Goal: Complete application form

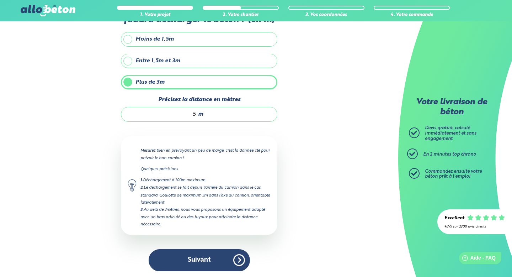
click at [196, 113] on input "5" at bounding box center [162, 114] width 68 height 7
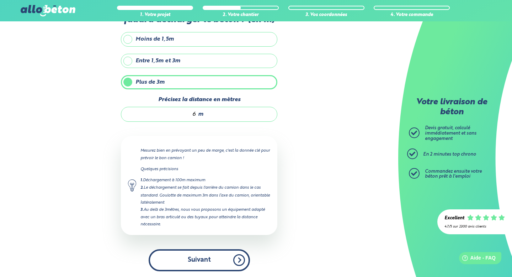
type input "6"
click at [210, 259] on button "Suivant" at bounding box center [199, 260] width 101 height 22
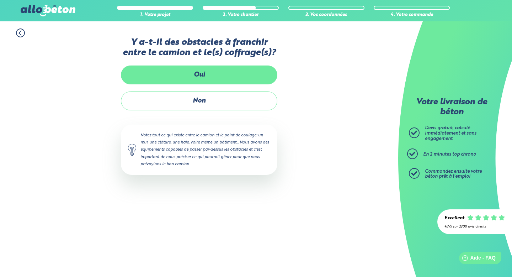
click at [198, 71] on label "Oui" at bounding box center [199, 74] width 156 height 19
click at [0, 0] on input "Oui" at bounding box center [0, 0] width 0 height 0
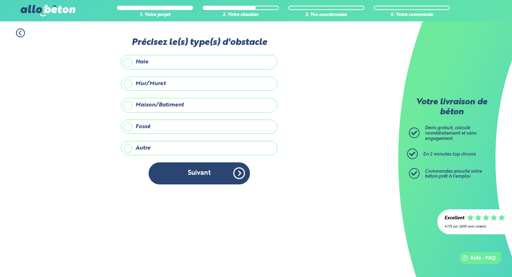
click at [131, 84] on label "Mur/Muret" at bounding box center [199, 83] width 156 height 14
click at [0, 0] on input "Mur/Muret" at bounding box center [0, 0] width 0 height 0
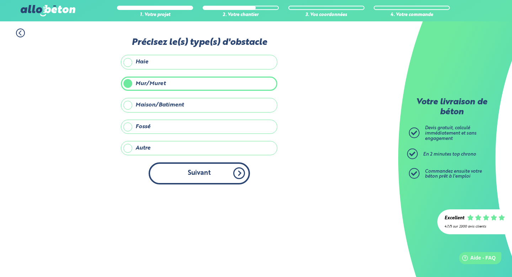
click at [200, 169] on button "Suivant" at bounding box center [199, 173] width 101 height 22
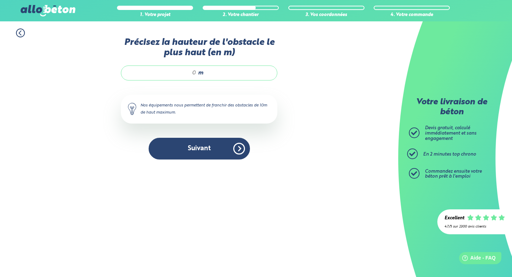
click at [195, 73] on input "Précisez la hauteur de l'obstacle le plus haut (en m)" at bounding box center [162, 72] width 68 height 7
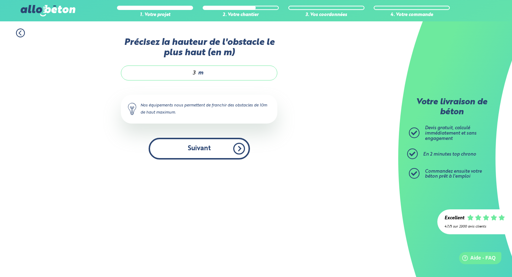
type input "3"
click at [202, 151] on button "Suivant" at bounding box center [199, 149] width 101 height 22
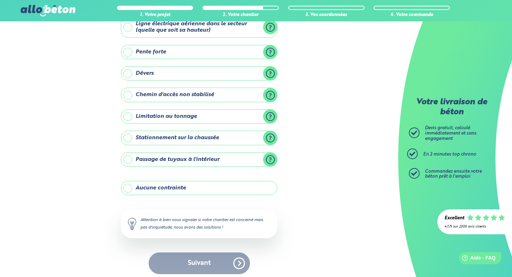
scroll to position [53, 0]
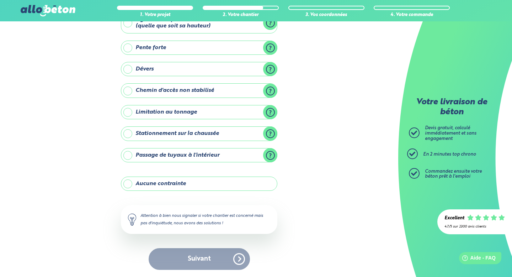
click at [130, 134] on label "Stationnement sur la chaussée" at bounding box center [199, 133] width 156 height 14
click at [0, 0] on input "Stationnement sur la chaussée" at bounding box center [0, 0] width 0 height 0
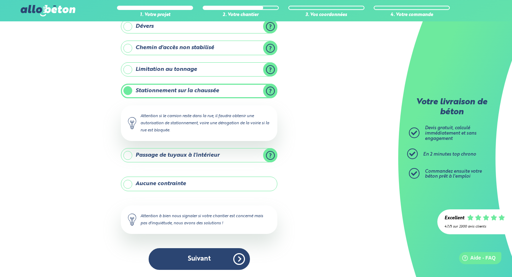
scroll to position [96, 0]
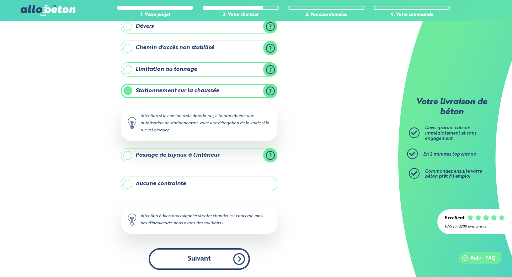
click at [202, 256] on button "Suivant" at bounding box center [199, 259] width 101 height 22
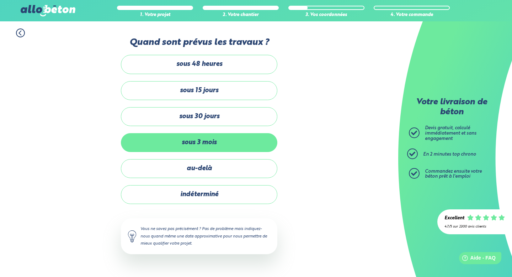
click at [233, 138] on label "sous 3 mois" at bounding box center [199, 142] width 156 height 19
click at [0, 0] on input "sous 3 mois" at bounding box center [0, 0] width 0 height 0
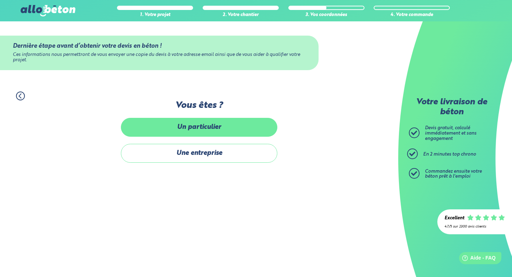
click at [220, 127] on label "Un particulier" at bounding box center [199, 127] width 156 height 19
click at [0, 0] on input "Un particulier" at bounding box center [0, 0] width 0 height 0
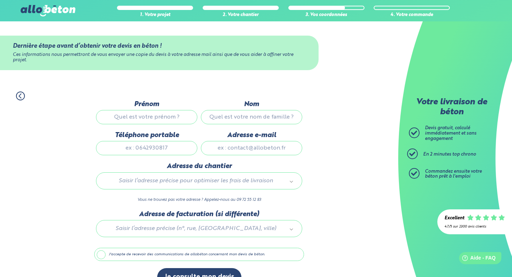
click at [165, 114] on input "Prénom" at bounding box center [146, 117] width 101 height 14
type input "[PERSON_NAME]"
type input "0673581254"
type input "[PERSON_NAME][EMAIL_ADDRESS][PERSON_NAME][DOMAIN_NAME]"
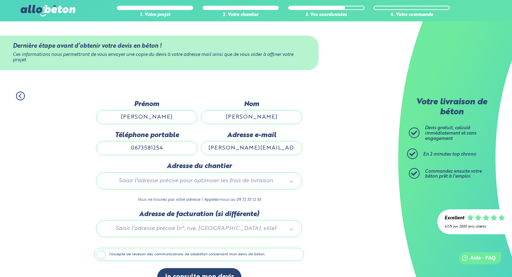
type input "[STREET_ADDRESS]"
click at [245, 145] on input "[PERSON_NAME][EMAIL_ADDRESS][PERSON_NAME][DOMAIN_NAME]" at bounding box center [251, 148] width 101 height 14
type input "[EMAIL_ADDRESS][DOMAIN_NAME]"
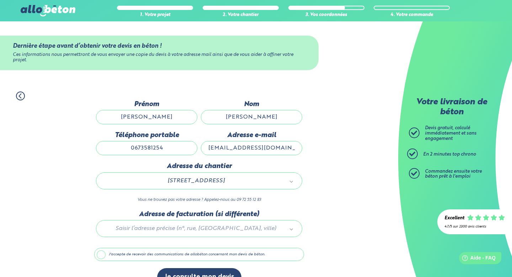
scroll to position [16, 0]
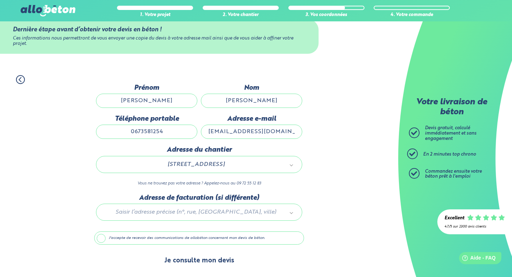
click at [186, 261] on button "Je consulte mon devis" at bounding box center [199, 260] width 84 height 18
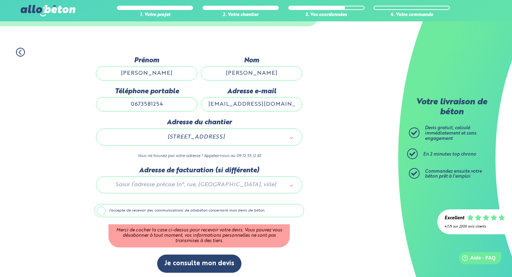
scroll to position [47, 0]
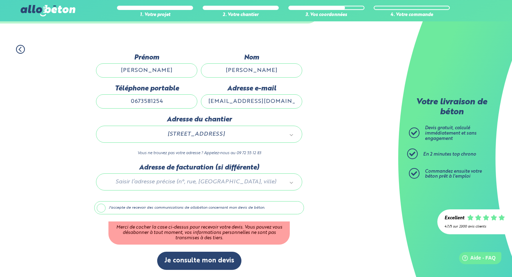
click at [101, 207] on label "J'accepte de recevoir des communications de allobéton concernant mon devis de b…" at bounding box center [199, 208] width 210 height 14
click at [0, 0] on input "J'accepte de recevoir des communications de allobéton concernant mon devis de b…" at bounding box center [0, 0] width 0 height 0
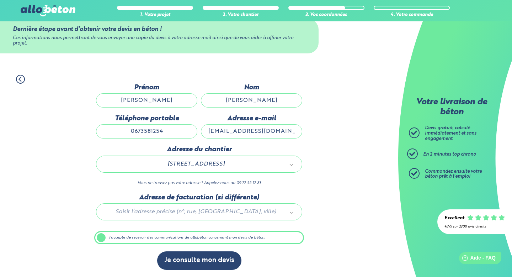
scroll to position [16, 0]
click at [202, 261] on button "Je consulte mon devis" at bounding box center [199, 260] width 84 height 18
